Goal: Information Seeking & Learning: Check status

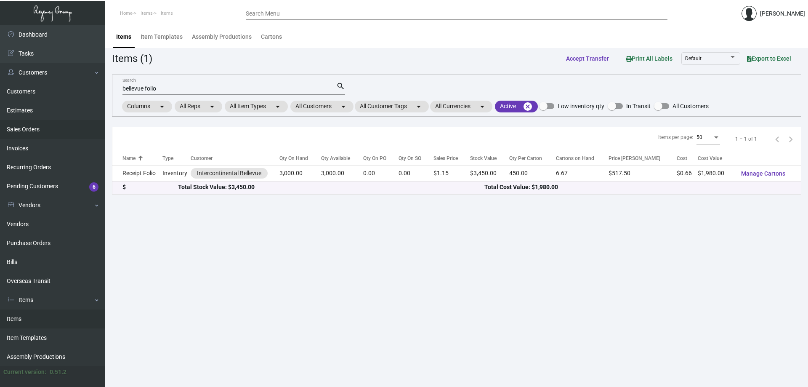
click at [46, 124] on link "Sales Orders" at bounding box center [52, 129] width 105 height 19
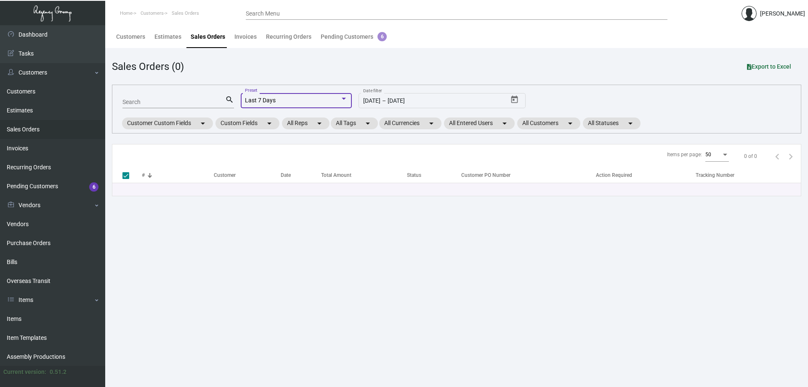
click at [337, 99] on div "Last 7 Days" at bounding box center [292, 100] width 95 height 7
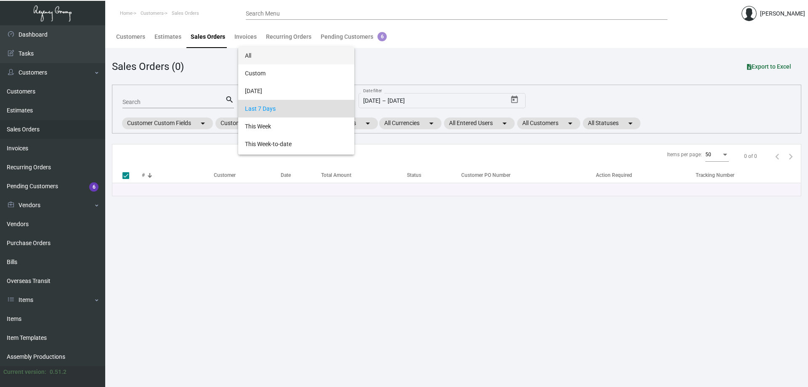
click at [287, 63] on span "All" at bounding box center [296, 56] width 103 height 18
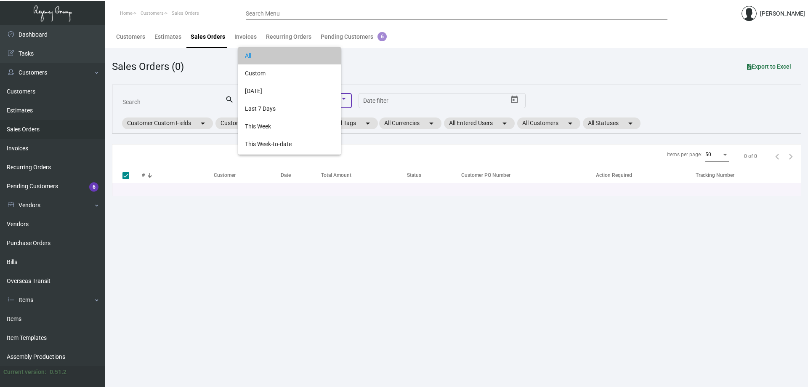
checkbox input "false"
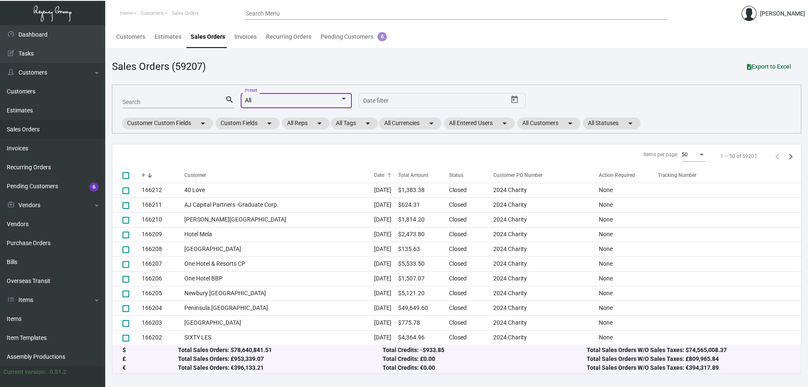
click at [374, 173] on div "Date" at bounding box center [379, 175] width 10 height 8
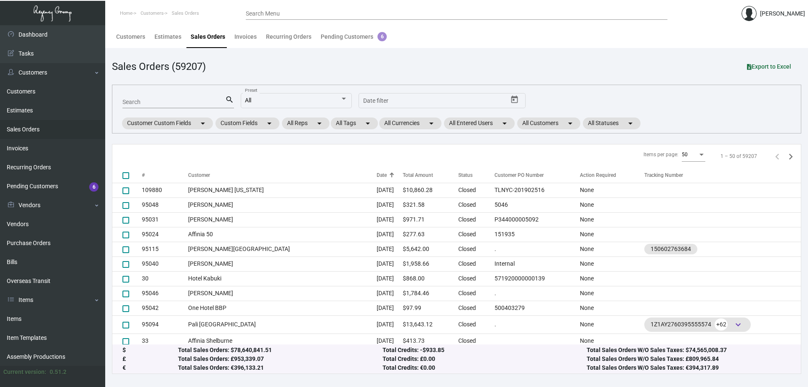
click at [377, 173] on div "Date" at bounding box center [390, 175] width 26 height 8
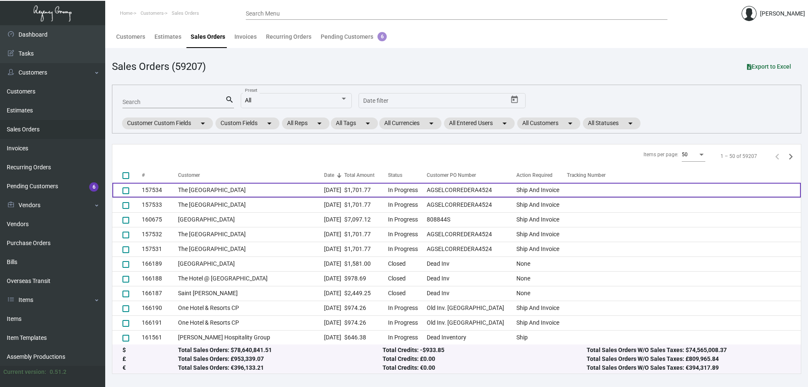
click at [228, 192] on td "The [GEOGRAPHIC_DATA]" at bounding box center [251, 190] width 146 height 15
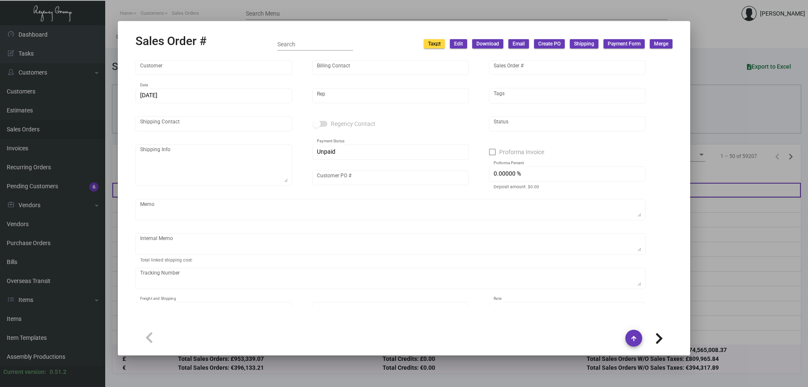
type input "The [GEOGRAPHIC_DATA]"
type input "[PERSON_NAME]"
type input "157534"
type input "[DATE]"
type input "[PERSON_NAME]"
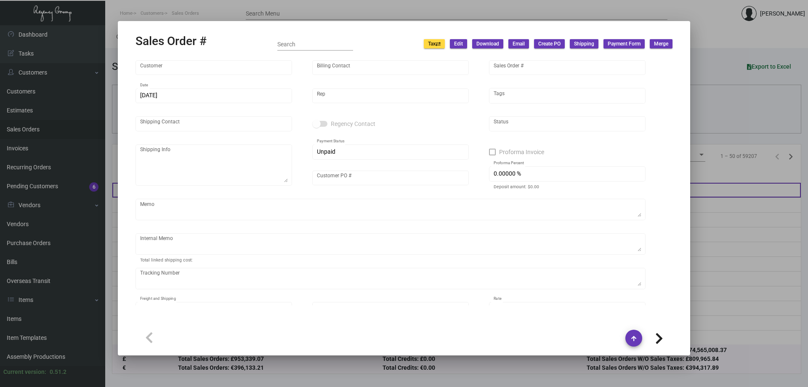
type input "Agsel Corredera"
type textarea "AGSEL CORREDERA | General Manager The [GEOGRAPHIC_DATA] [STREET_ADDRESS]"
type input "AGSELCORREDERA4524"
type input "United States Dollar $"
type input "$ 185.00"
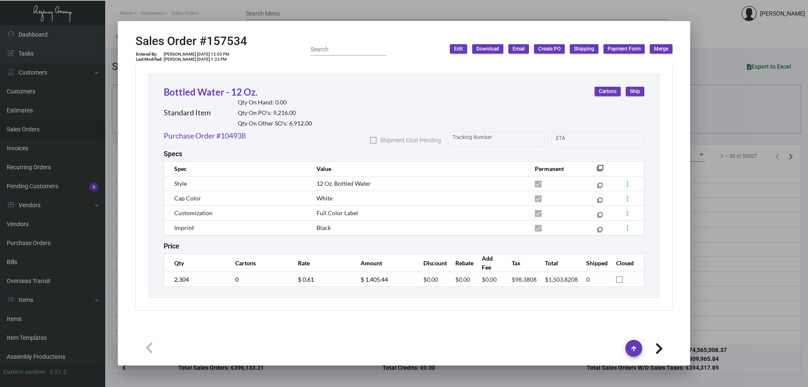
scroll to position [449, 0]
click at [247, 9] on div at bounding box center [404, 193] width 808 height 387
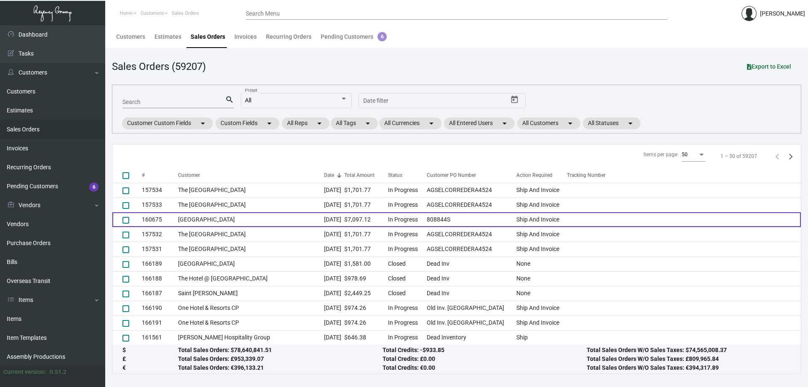
click at [252, 221] on td "[GEOGRAPHIC_DATA]" at bounding box center [251, 219] width 146 height 15
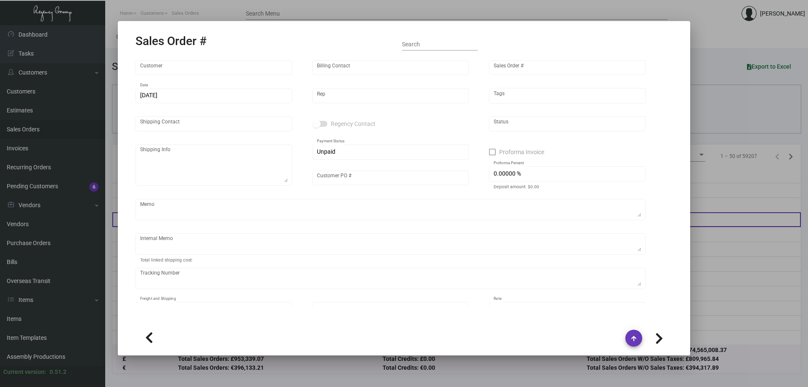
type input "[GEOGRAPHIC_DATA]"
type input "[PERSON_NAME]"
type input "160675"
type input "[DATE]"
type input "[PERSON_NAME]"
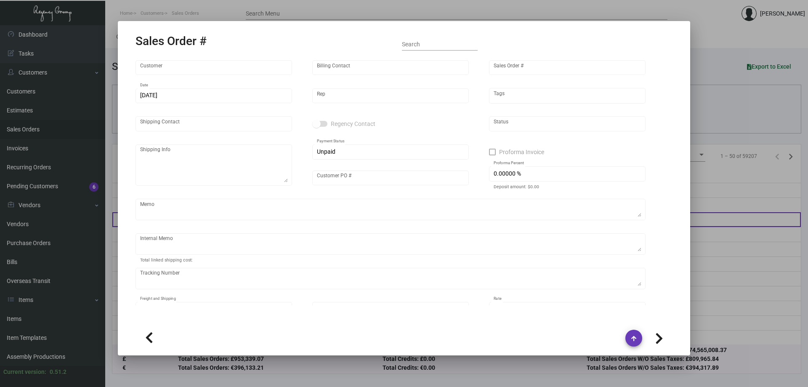
type input "[PERSON_NAME]"
type textarea "[GEOGRAPHIC_DATA] - [PERSON_NAME] [STREET_ADDRESS]"
type input "808844S"
type textarea "[DATE] Down-payment check rec'd $6,663.96 [DATE] Down-payment check rec'd $404.…"
type input "United States Dollar $"
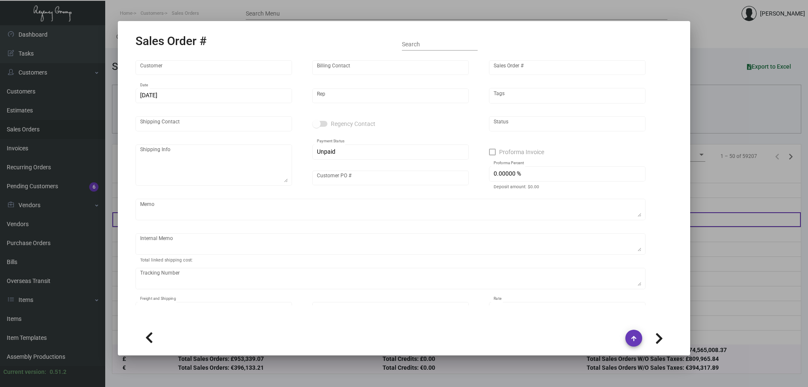
type input "6.50000 %"
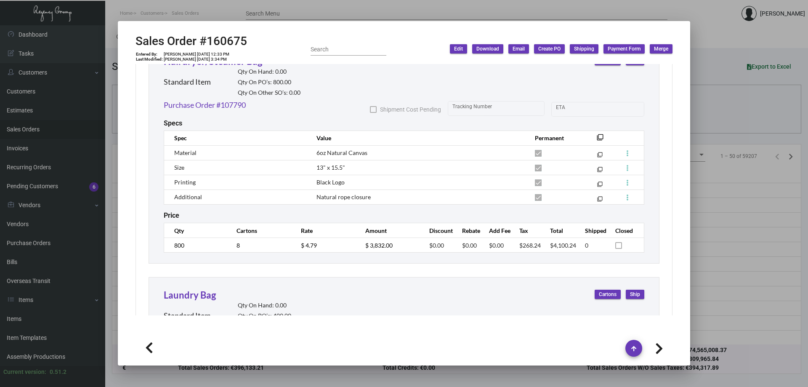
scroll to position [695, 0]
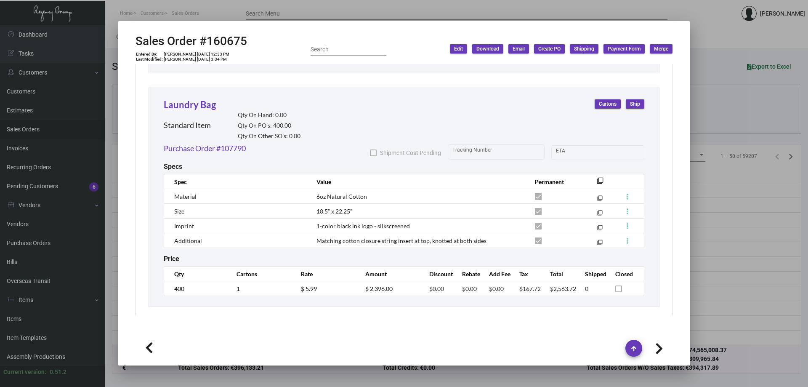
click at [252, 11] on div at bounding box center [404, 193] width 808 height 387
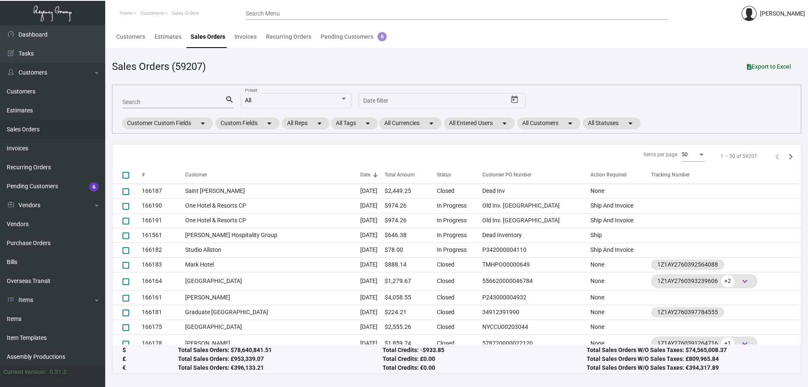
scroll to position [210, 0]
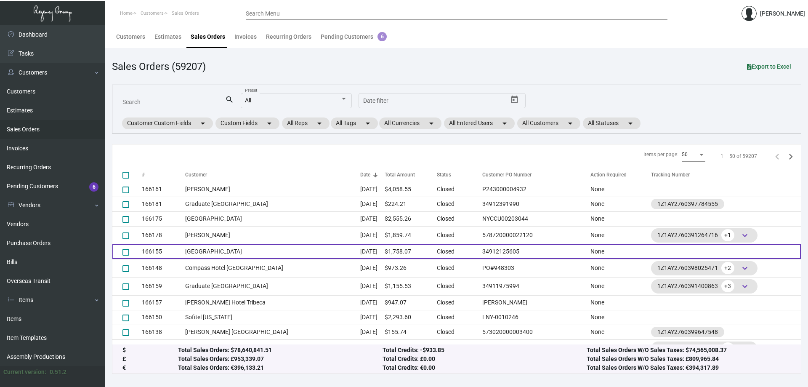
click at [255, 254] on td "[GEOGRAPHIC_DATA]" at bounding box center [272, 251] width 175 height 15
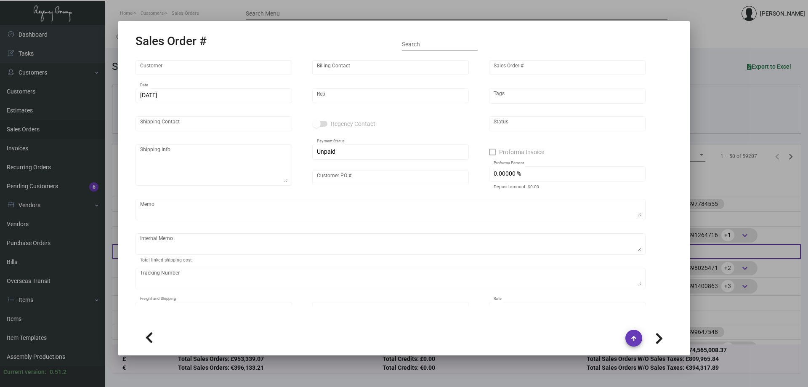
type input "[GEOGRAPHIC_DATA]"
type input "Accounting Accounting"
type input "166155"
type input "[DATE]"
type input "[PERSON_NAME]"
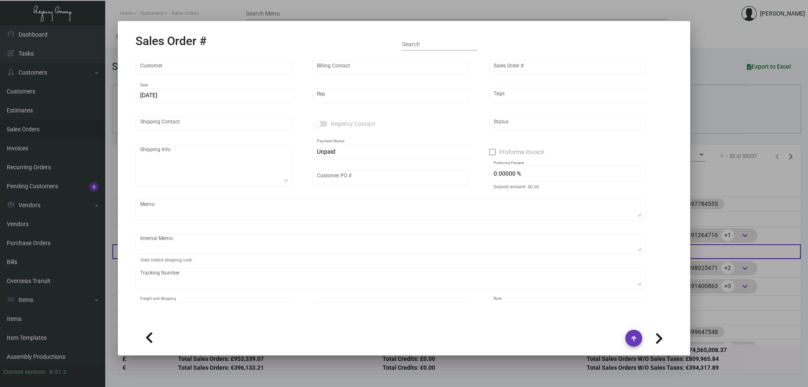
type input "[PERSON_NAME]"
type textarea "Aura Times Square - [PERSON_NAME] [STREET_ADDRESS][US_STATE]"
type input "34912125605"
type textarea "NY Delivery [DATE]"
type input "United States Dollar $"
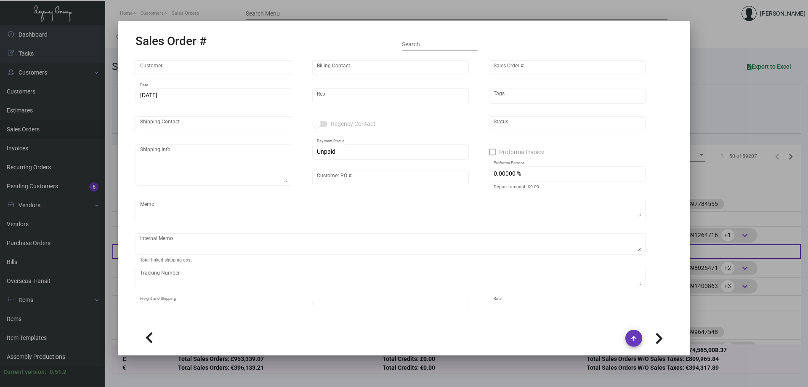
type input "$ 84.76"
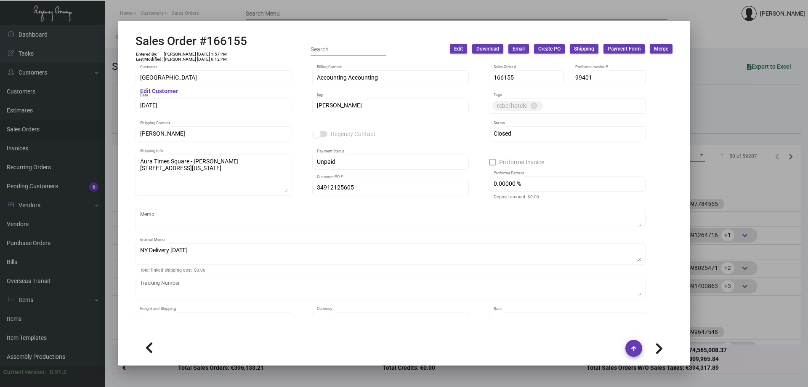
click at [214, 16] on div at bounding box center [404, 193] width 808 height 387
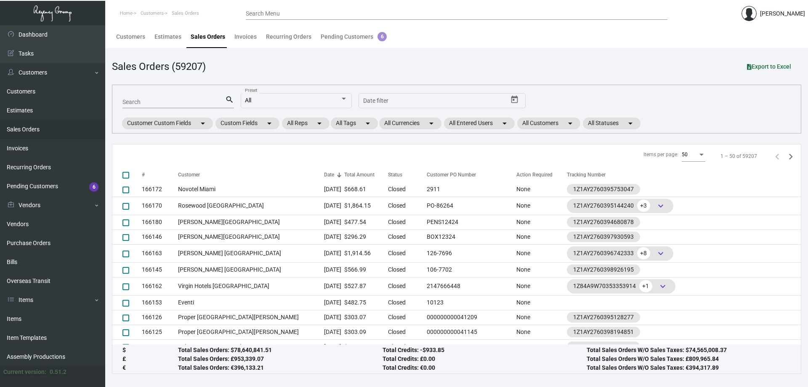
click at [30, 124] on link "Sales Orders" at bounding box center [52, 129] width 105 height 19
